Goal: Transaction & Acquisition: Purchase product/service

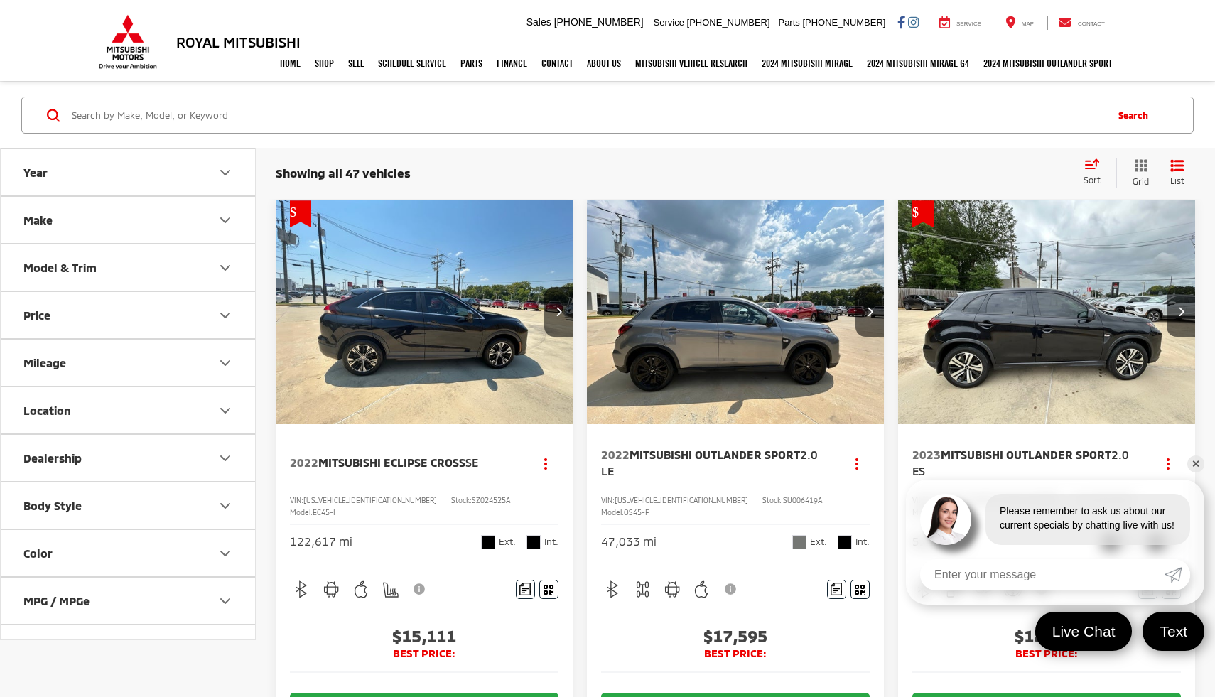
click at [120, 122] on input "Search by Make, Model, or Keyword" at bounding box center [587, 115] width 1034 height 34
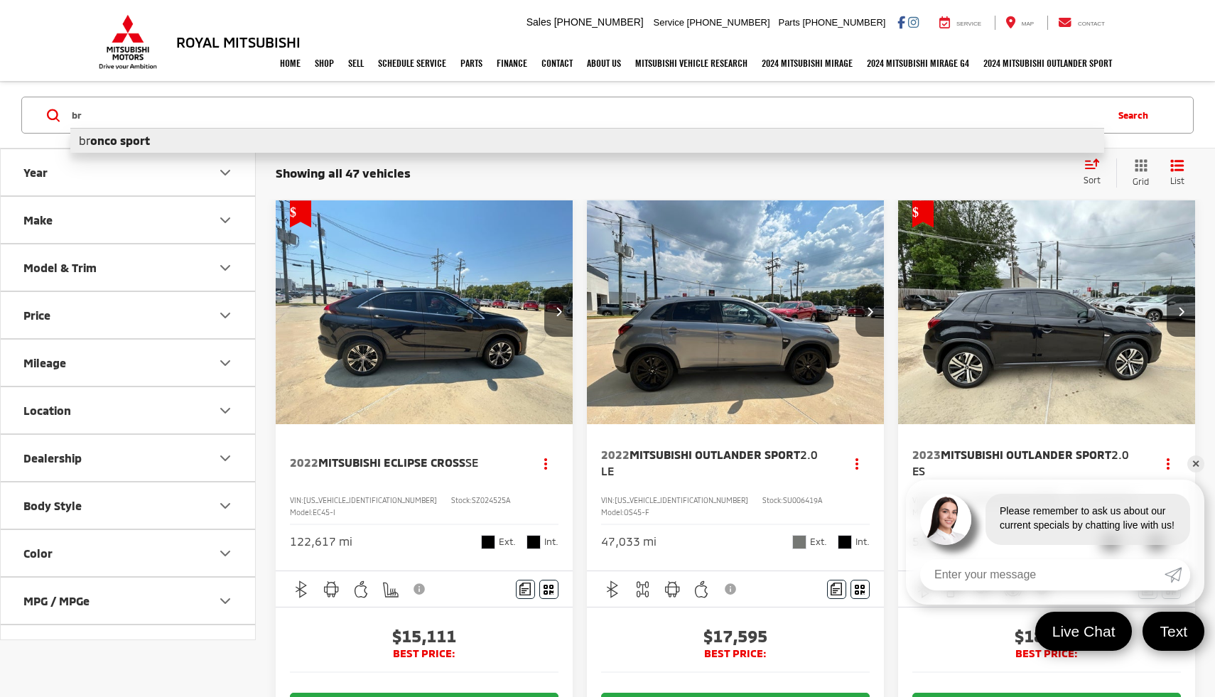
click at [102, 145] on b "onco sport" at bounding box center [120, 141] width 60 height 14
type input "bronco sport"
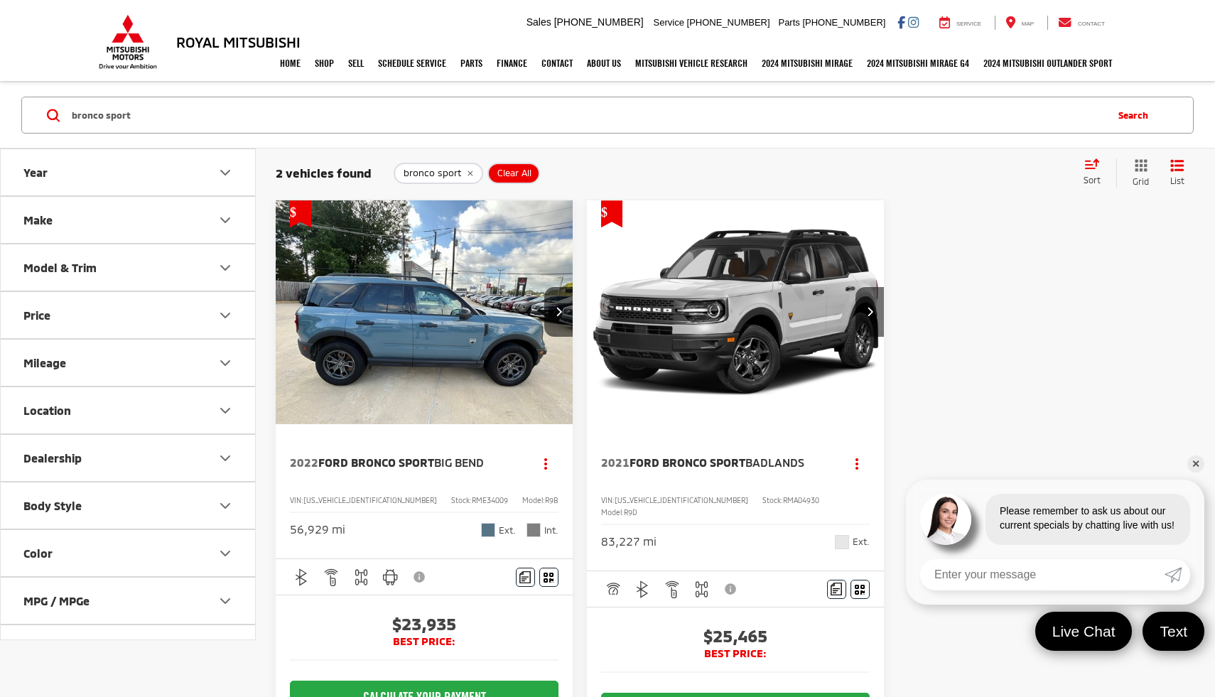
click at [402, 463] on span "Ford Bronco Sport" at bounding box center [376, 463] width 116 height 14
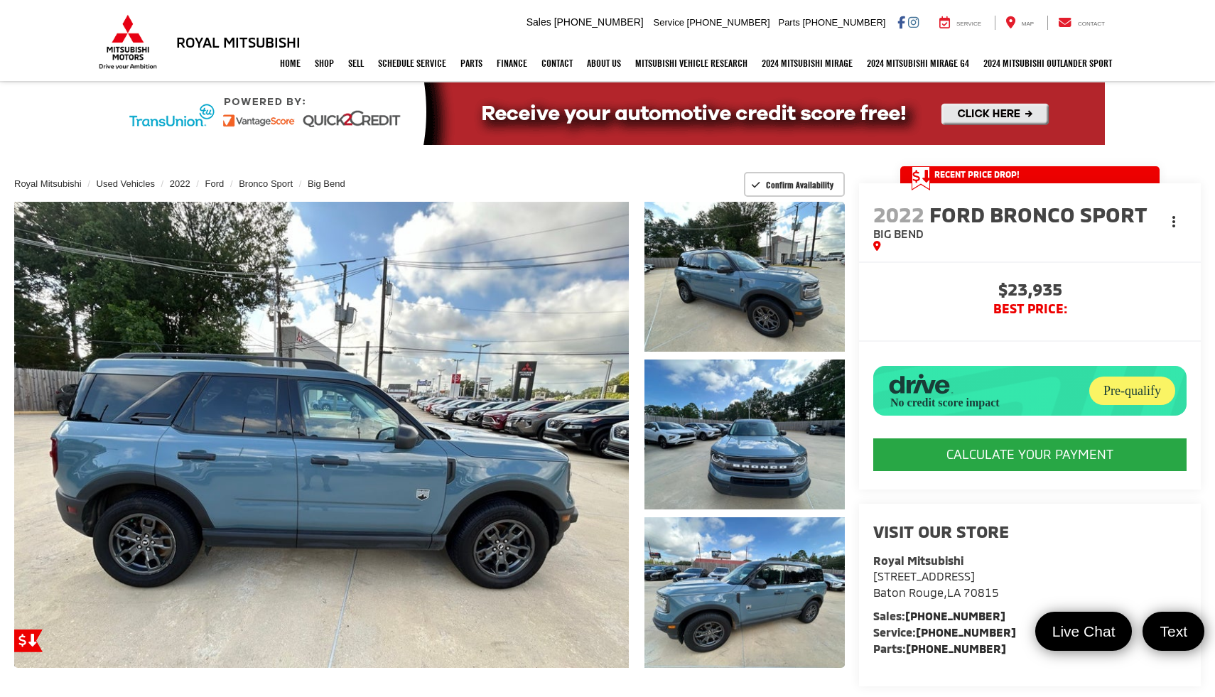
click at [1169, 216] on button "Actions" at bounding box center [1174, 221] width 25 height 25
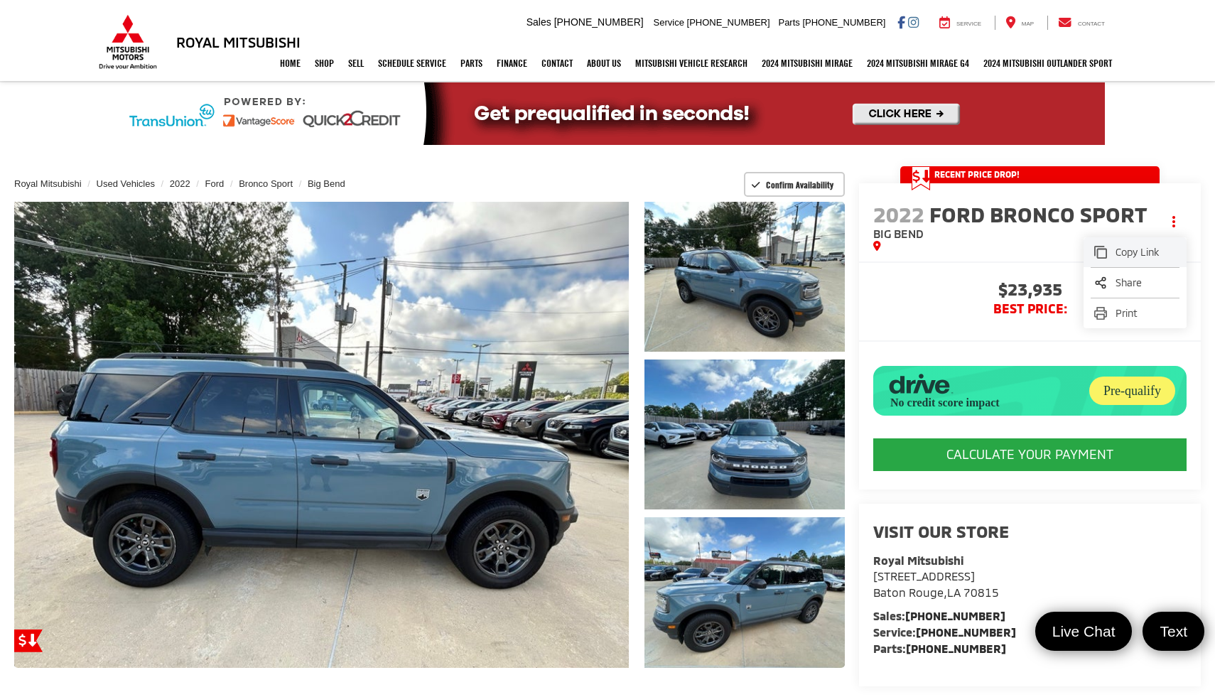
click at [1153, 259] on span "Copy Link" at bounding box center [1146, 252] width 60 height 14
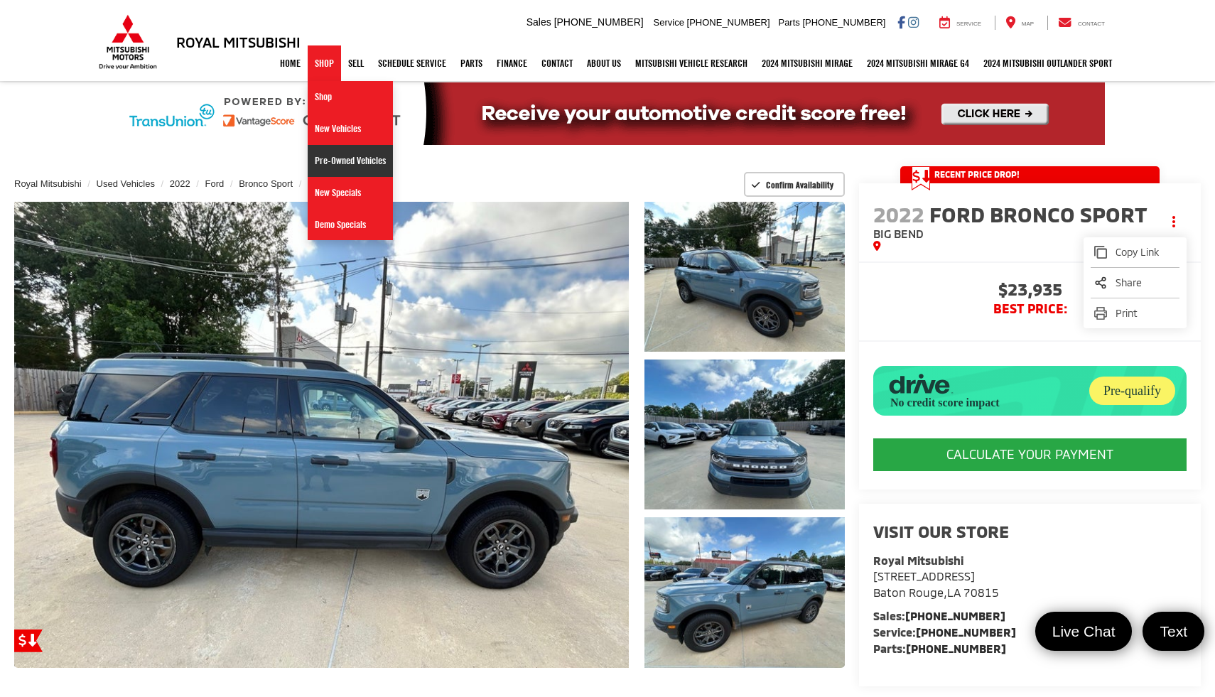
click at [320, 150] on link "Pre-Owned Vehicles" at bounding box center [350, 161] width 85 height 32
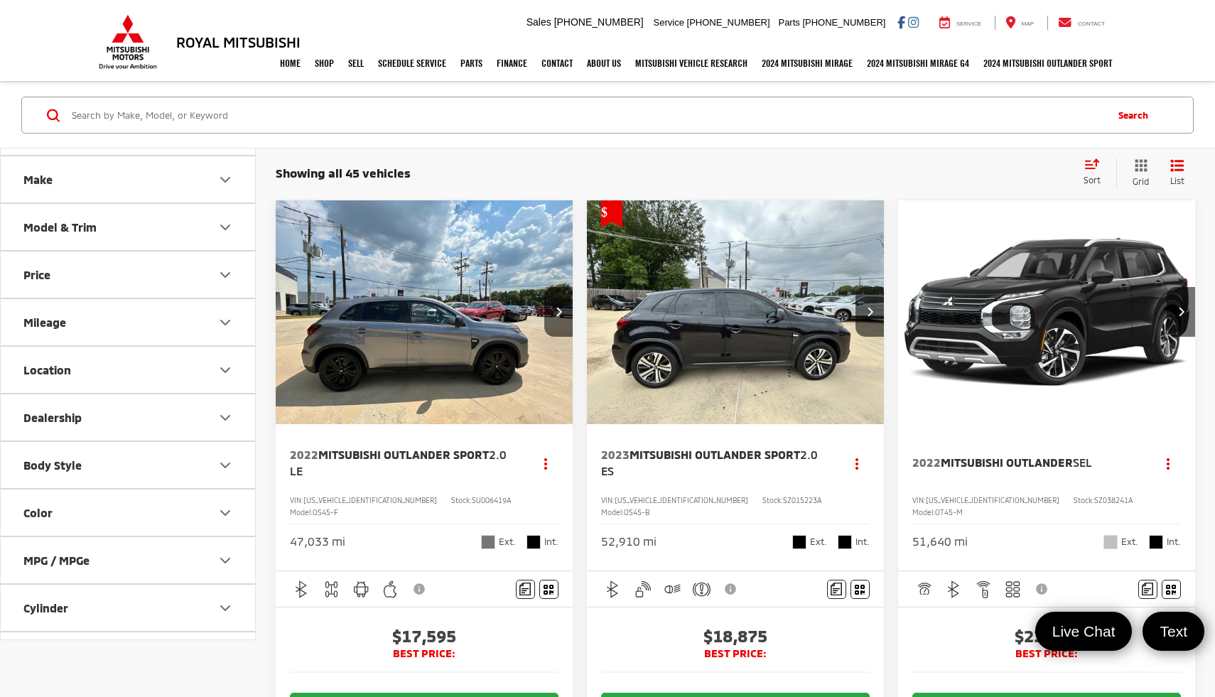
scroll to position [26, 0]
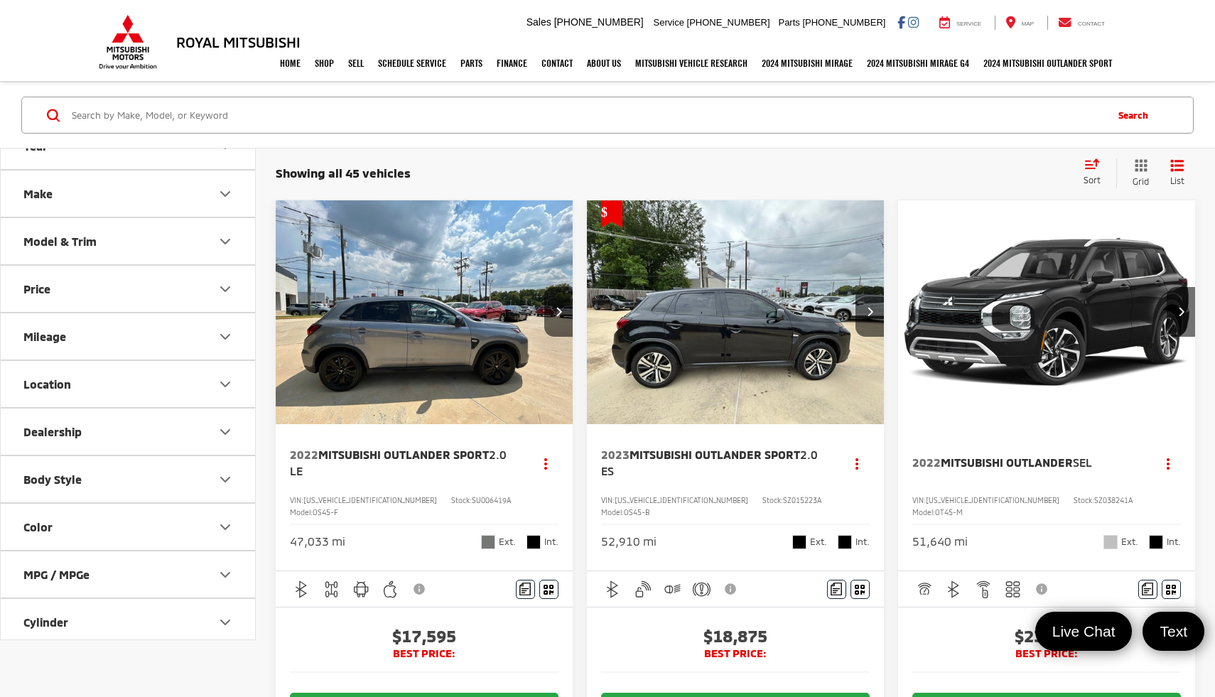
click at [77, 237] on div "Model & Trim" at bounding box center [59, 242] width 73 height 14
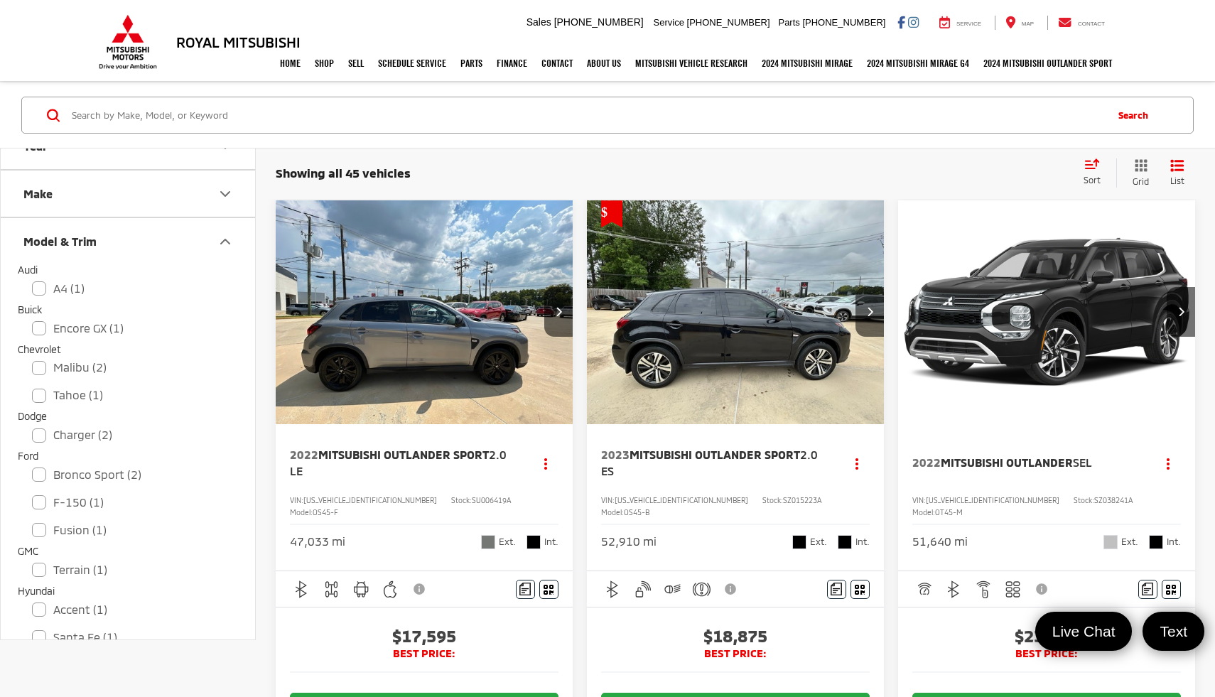
click at [72, 235] on div "Model & Trim" at bounding box center [59, 242] width 73 height 14
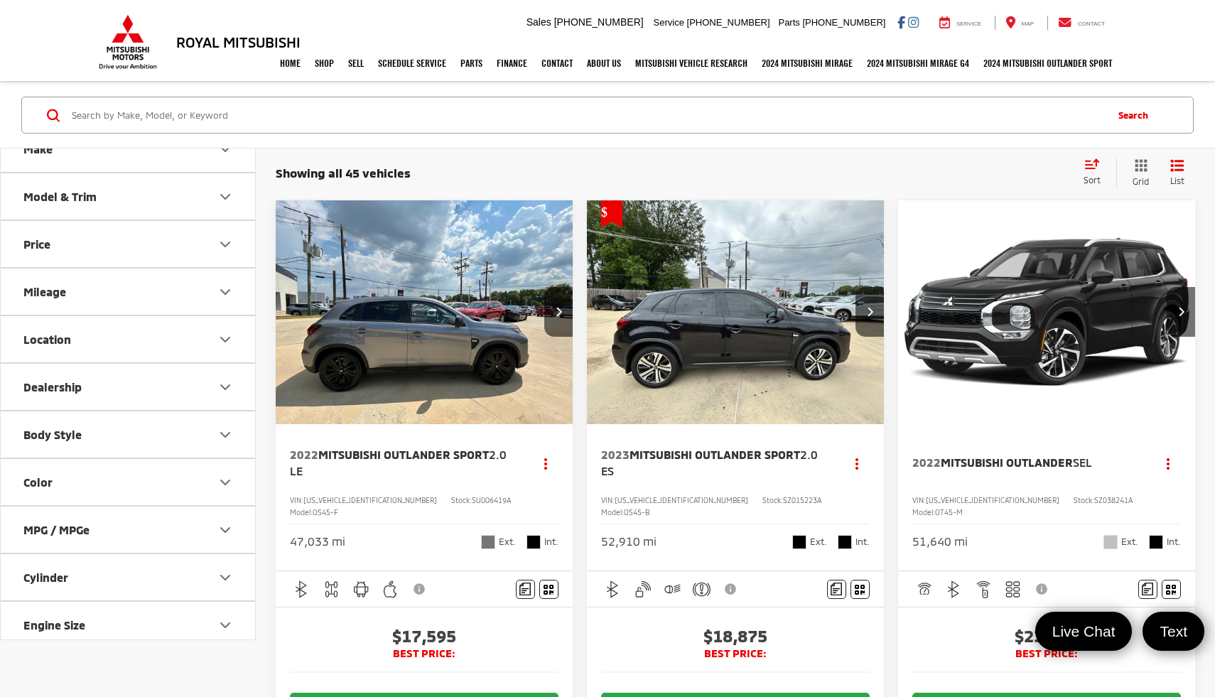
scroll to position [102, 0]
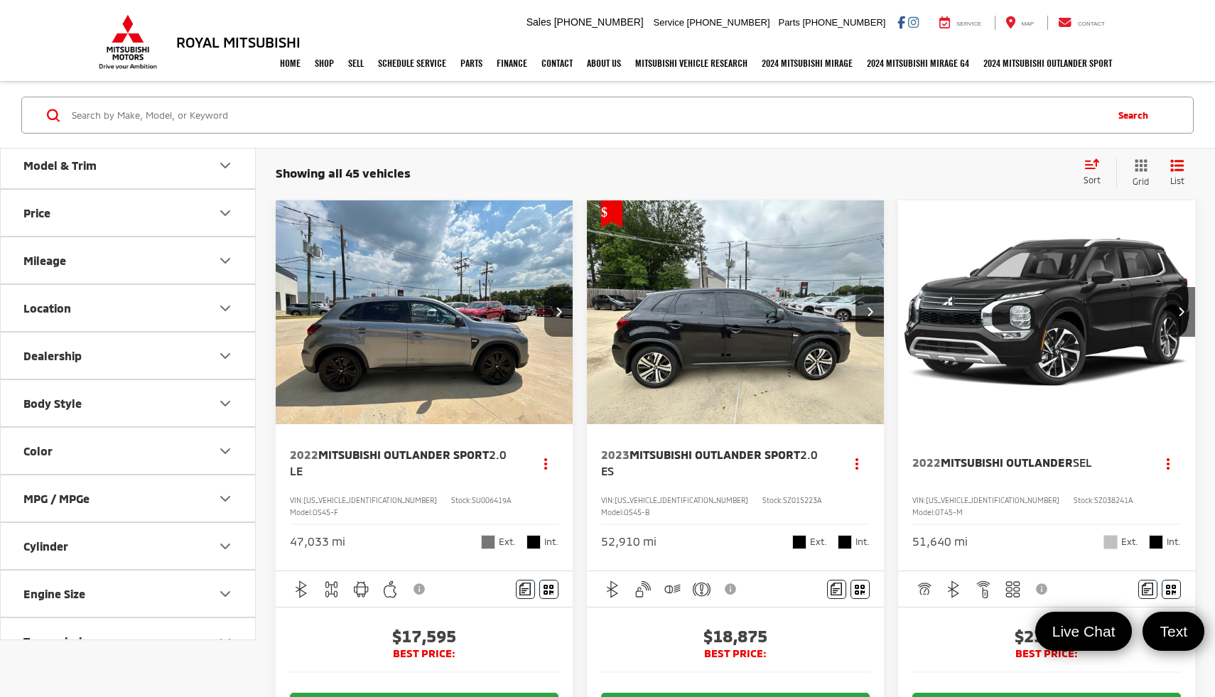
click at [72, 235] on button "Price" at bounding box center [129, 213] width 256 height 46
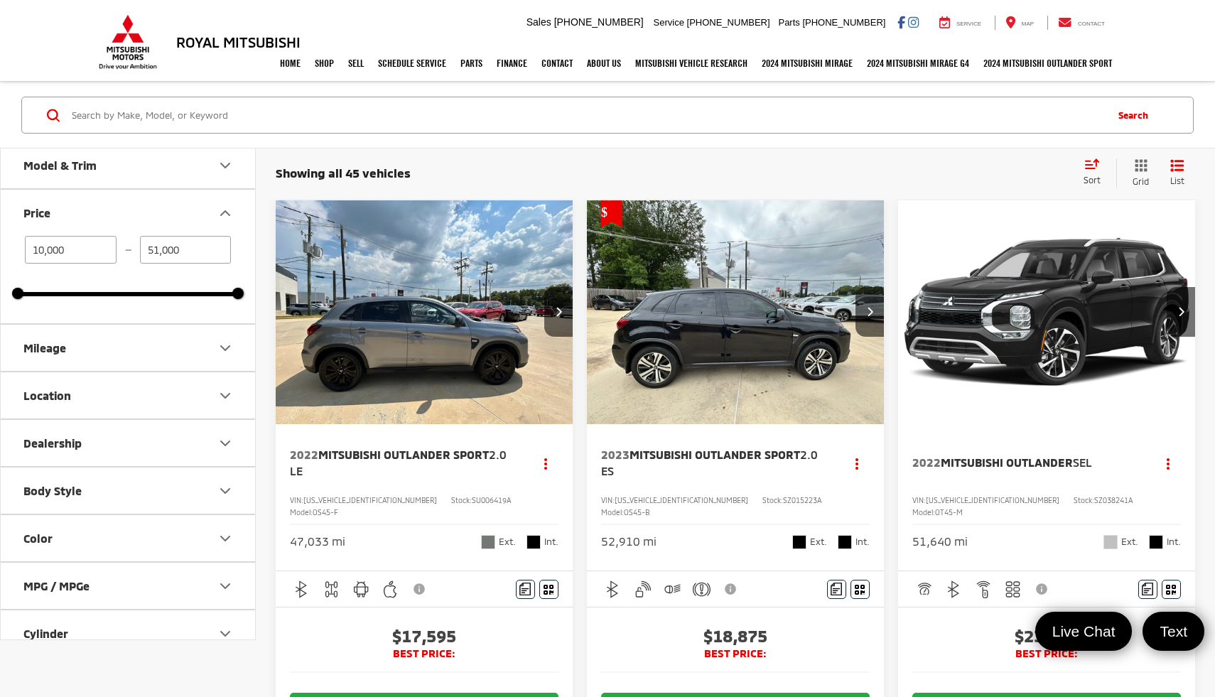
click at [41, 358] on button "Mileage" at bounding box center [129, 348] width 256 height 46
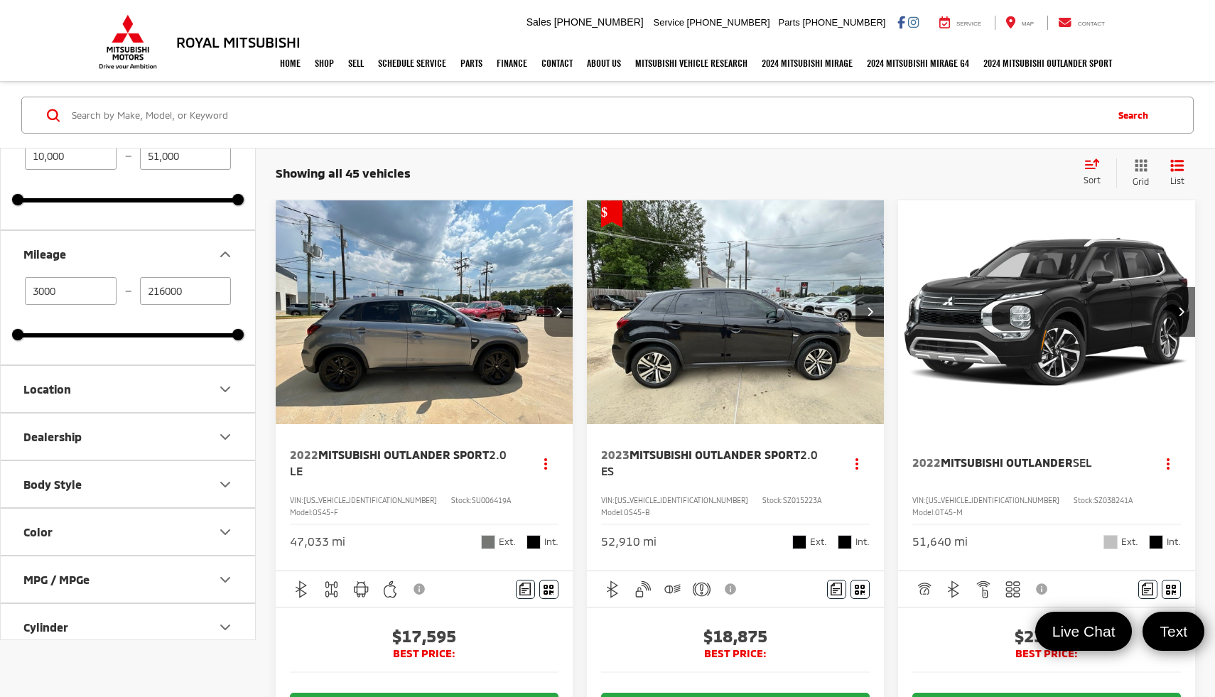
scroll to position [195, 0]
click at [77, 114] on input "Search by Make, Model, or Keyword" at bounding box center [587, 115] width 1034 height 34
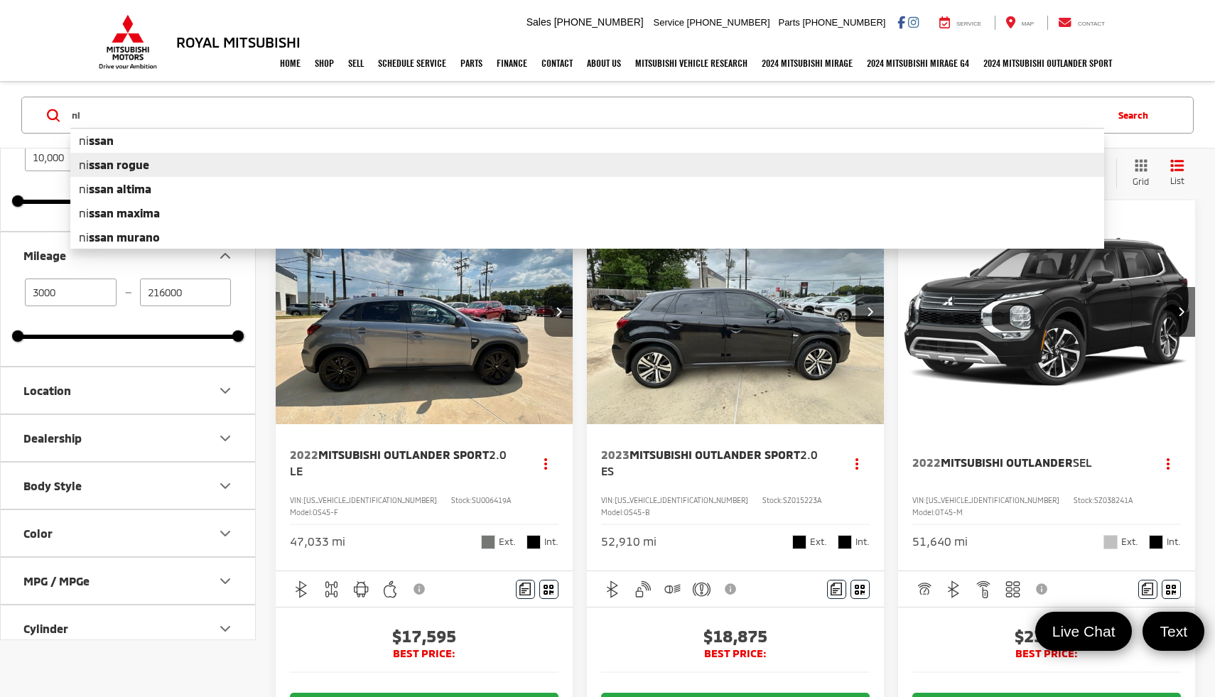
click at [76, 161] on li "ni ssan rogue" at bounding box center [587, 165] width 1034 height 24
type input "nissan rogue"
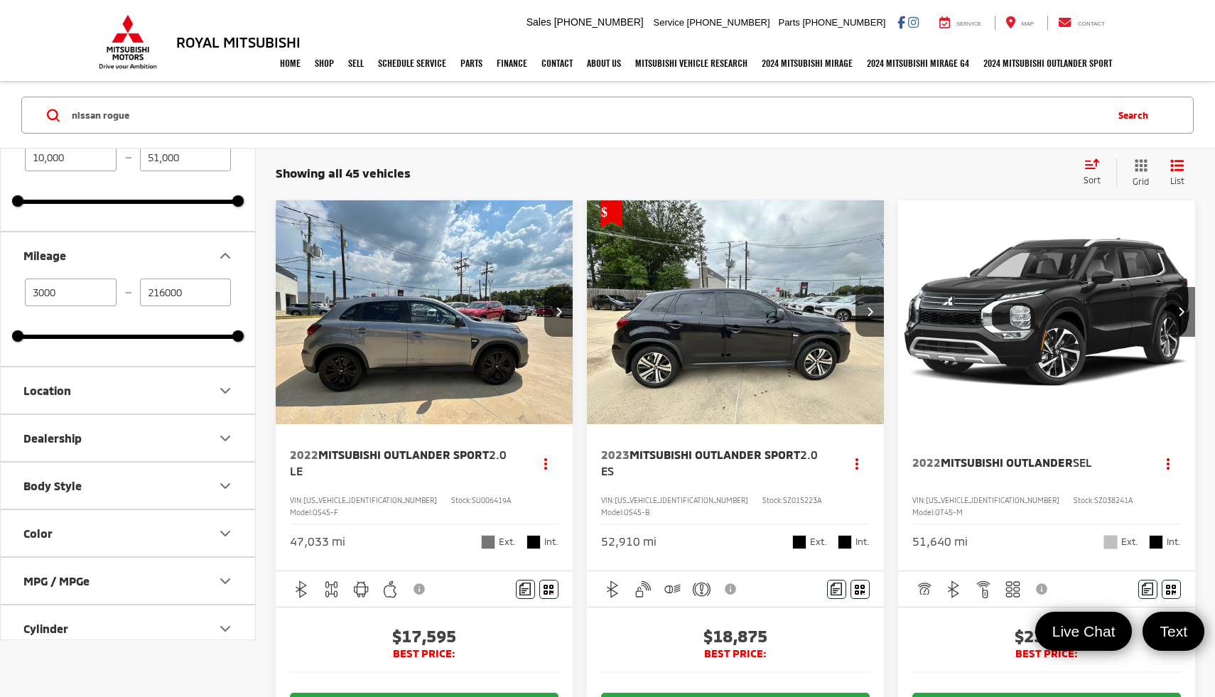
type input "22000"
type input "103000"
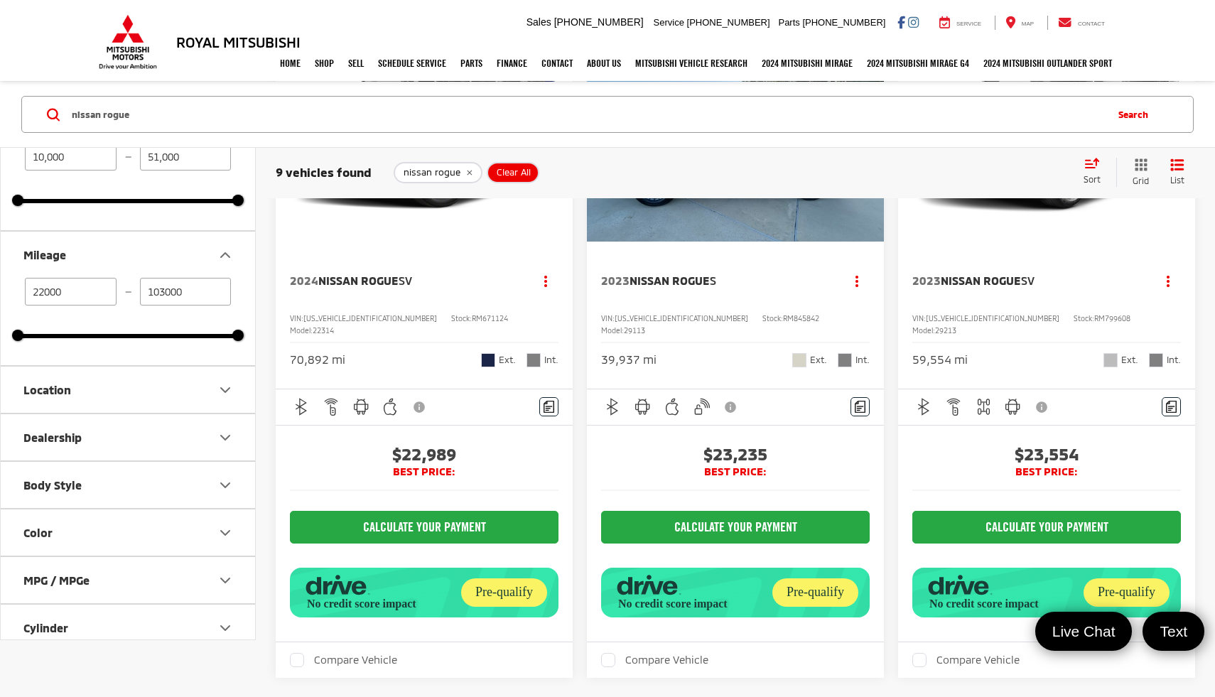
scroll to position [645, 0]
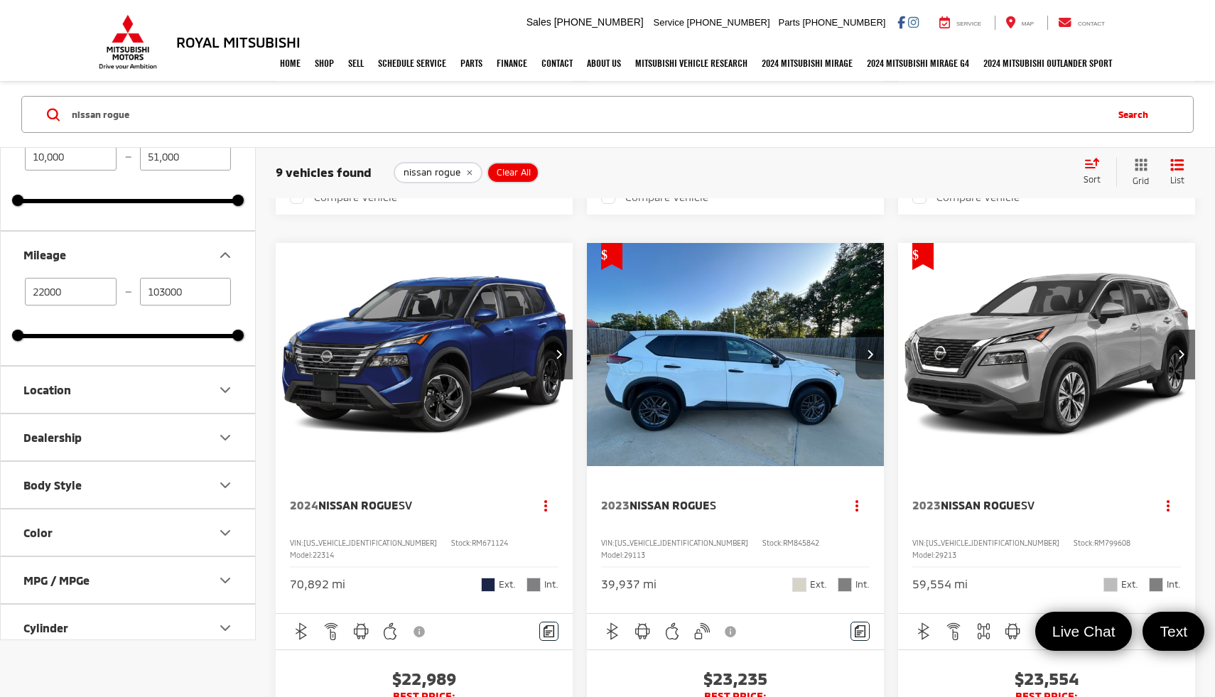
click at [399, 512] on span "Nissan Rogue" at bounding box center [358, 505] width 80 height 14
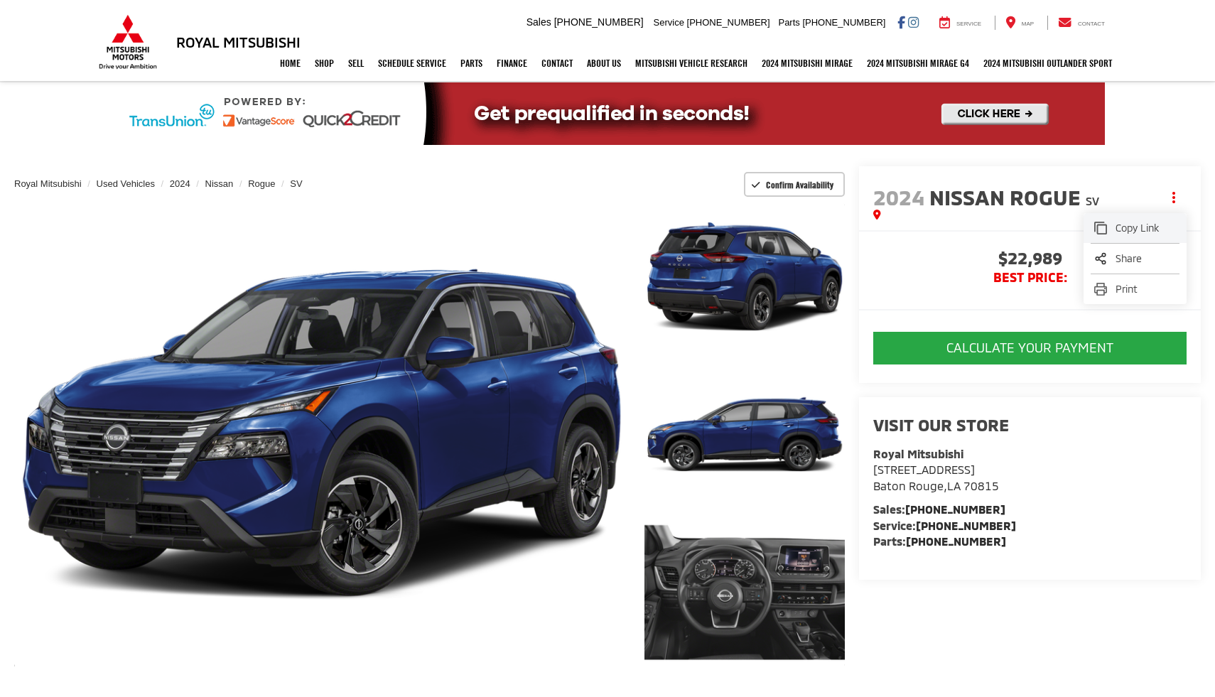
click at [1153, 236] on button "Copy Link" at bounding box center [1135, 228] width 103 height 30
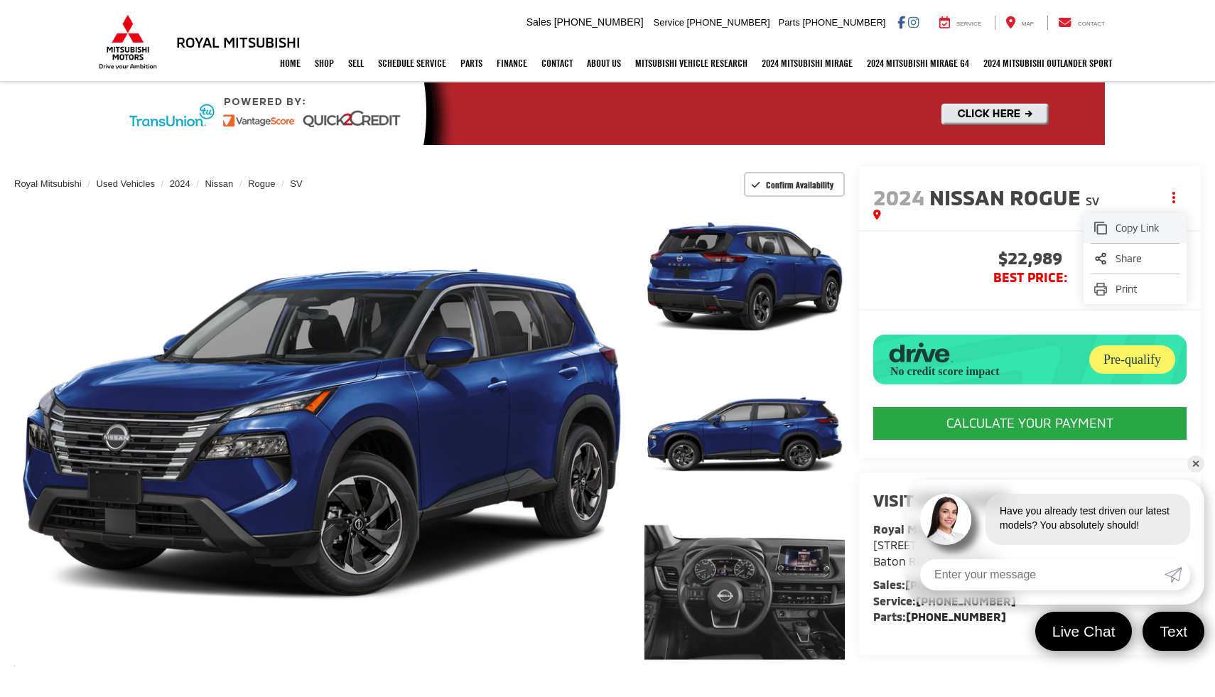
click at [1153, 236] on button "Copy Link" at bounding box center [1135, 228] width 103 height 30
click at [82, 124] on link at bounding box center [607, 113] width 1215 height 63
